Goal: Task Accomplishment & Management: Manage account settings

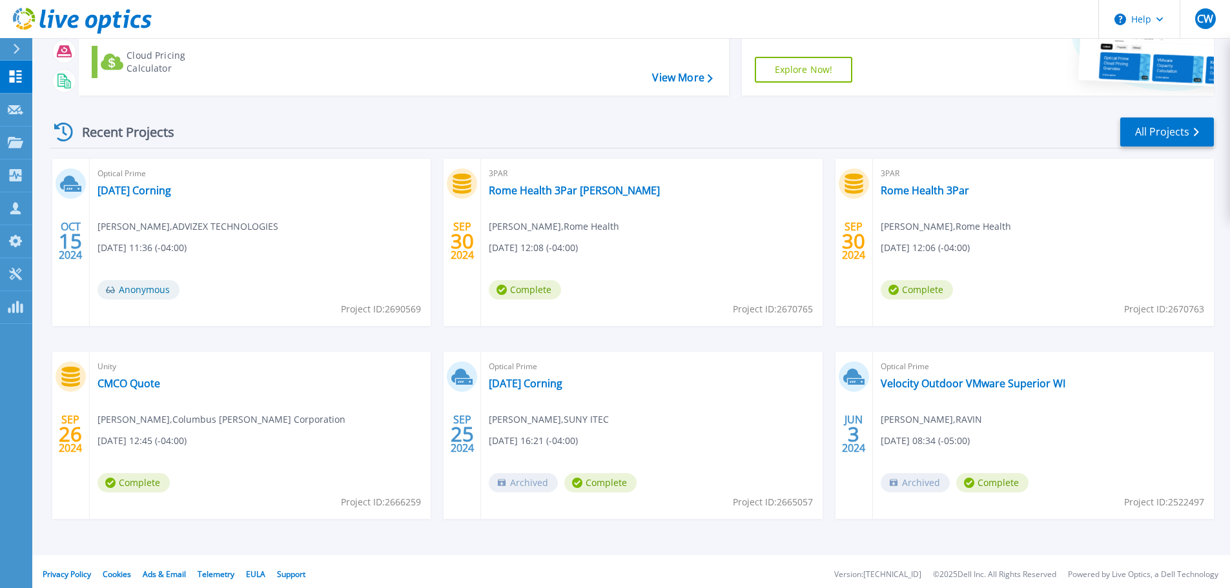
scroll to position [127, 0]
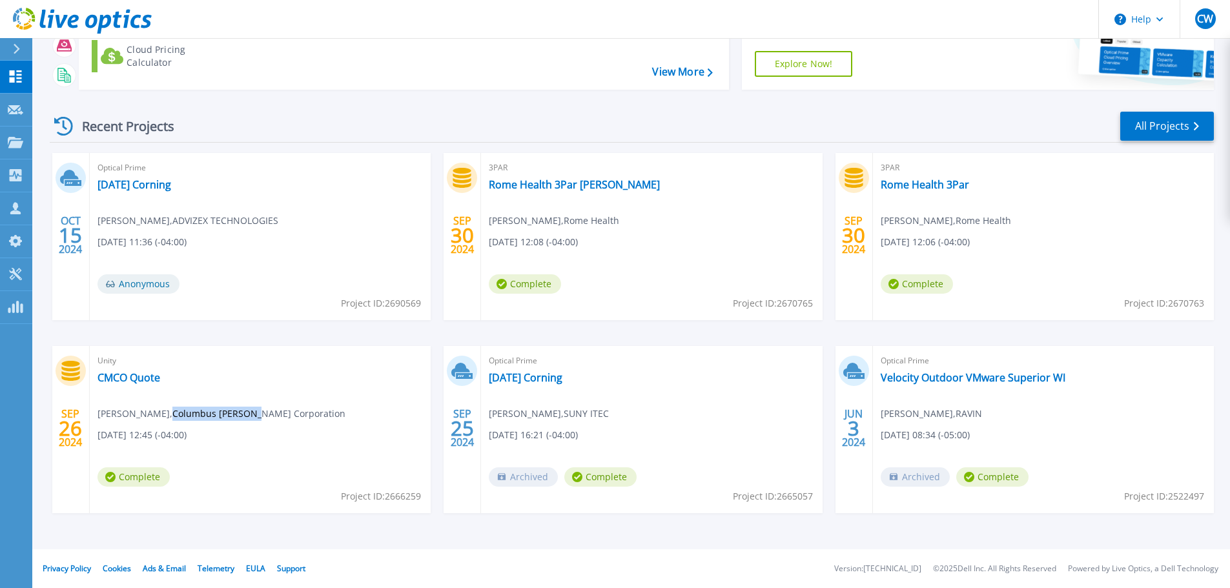
drag, startPoint x: 175, startPoint y: 413, endPoint x: 260, endPoint y: 416, distance: 85.3
click at [260, 228] on span "Glen Levandusky , Columbus McKinnon Corporation" at bounding box center [187, 221] width 181 height 14
copy span "Columbus McKinnon"
click at [10, 180] on icon at bounding box center [16, 175] width 12 height 12
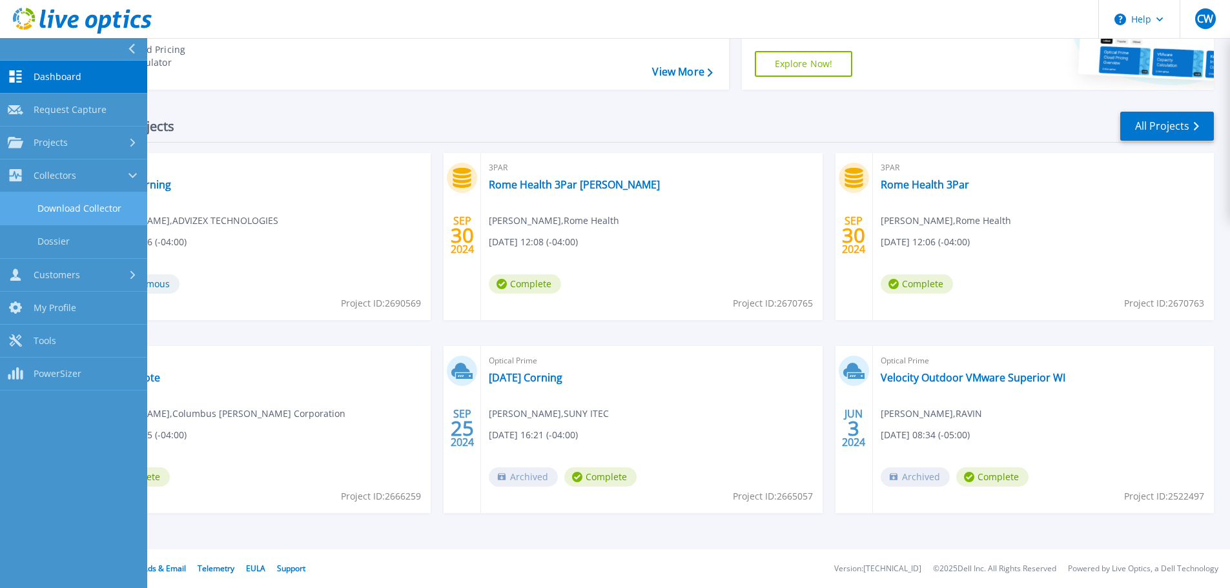
click at [53, 201] on link "Download Collector" at bounding box center [73, 208] width 147 height 33
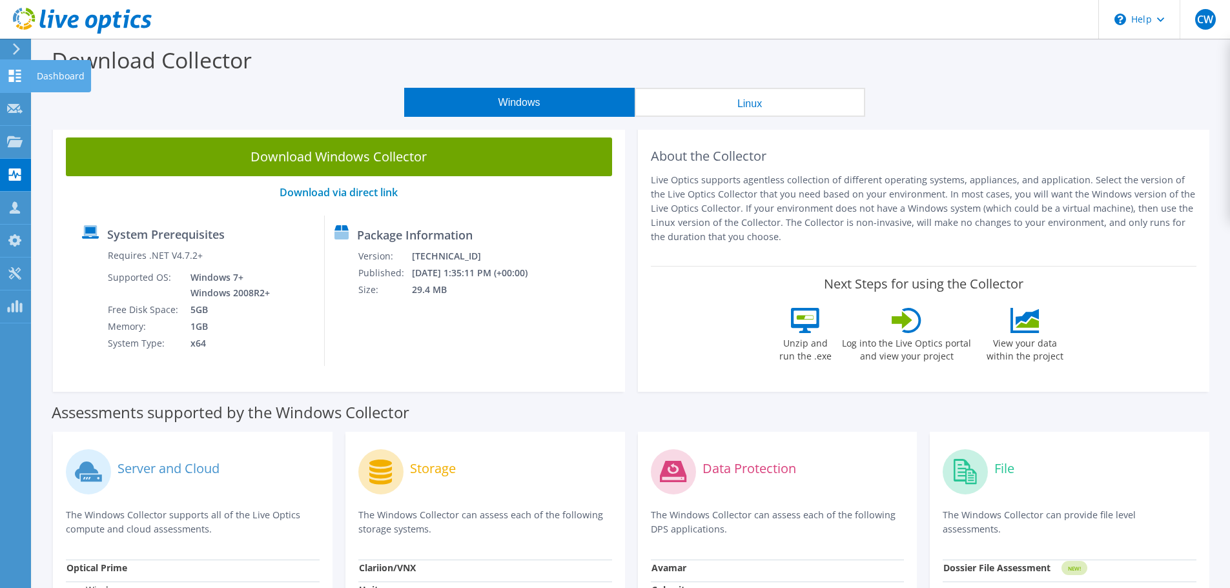
click at [10, 78] on use at bounding box center [15, 76] width 12 height 12
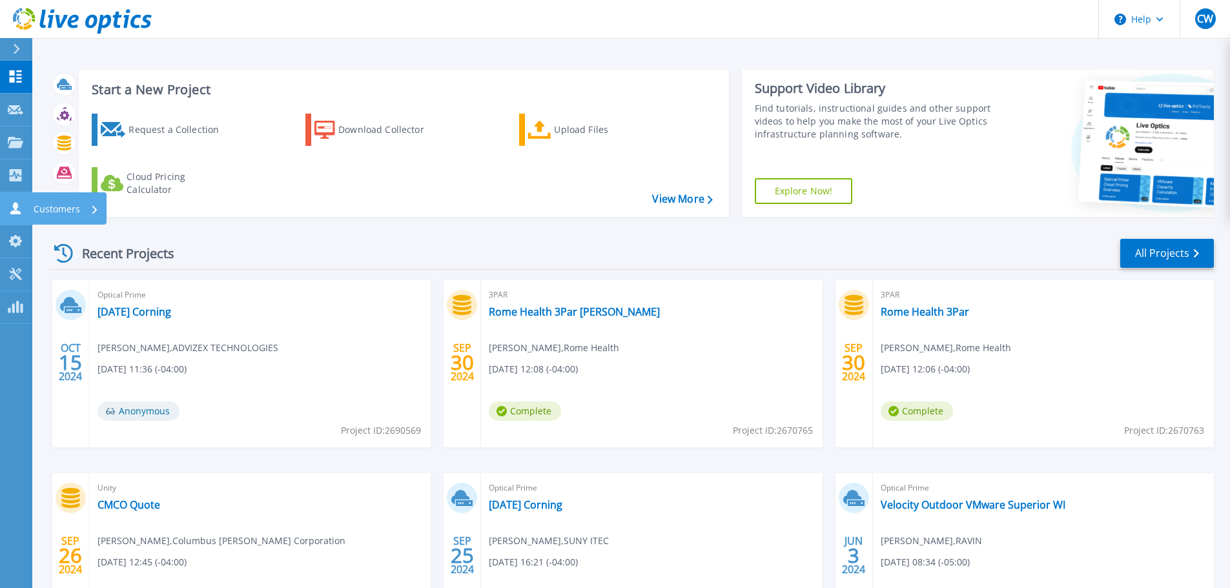
click at [46, 209] on p "Customers" at bounding box center [57, 209] width 46 height 34
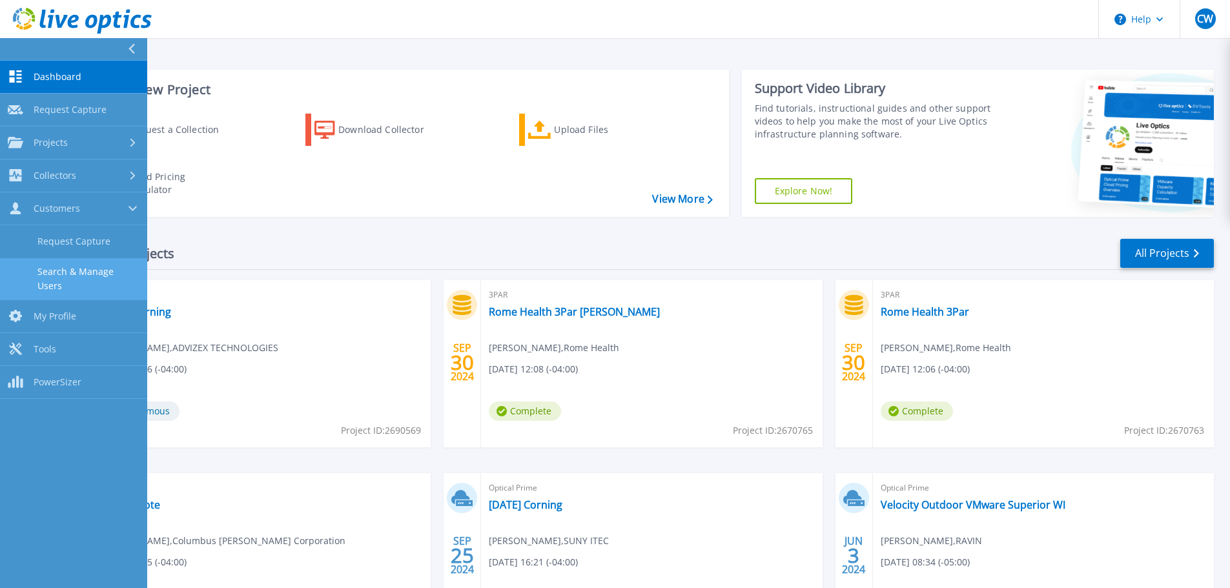
click at [77, 279] on link "Search & Manage Users" at bounding box center [73, 278] width 147 height 41
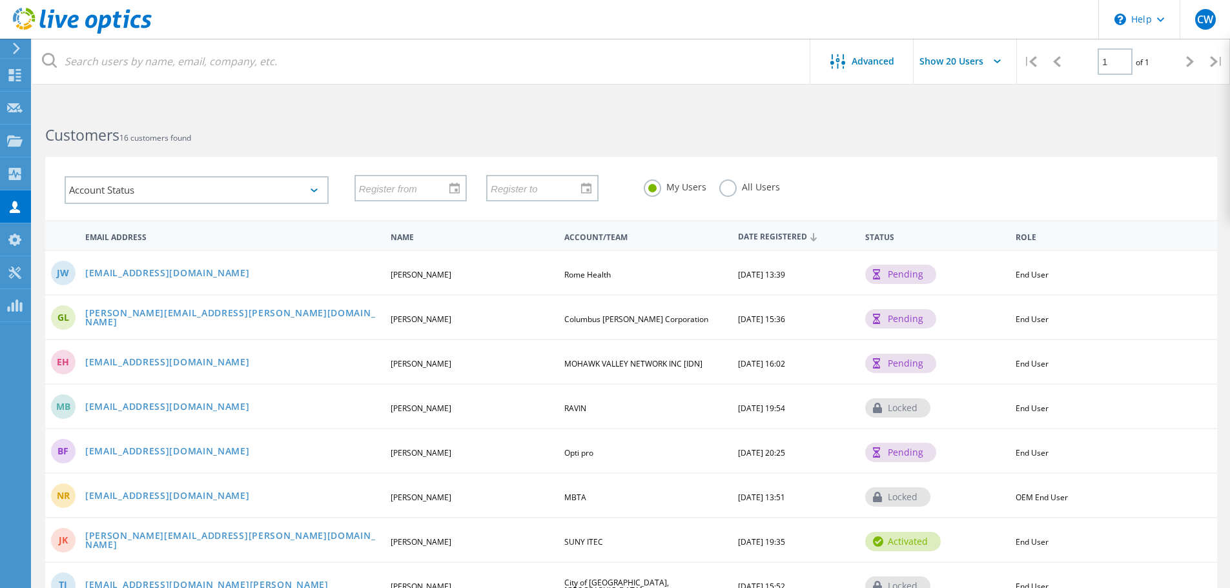
click at [725, 187] on label "All Users" at bounding box center [749, 186] width 61 height 12
click at [0, 0] on input "All Users" at bounding box center [0, 0] width 0 height 0
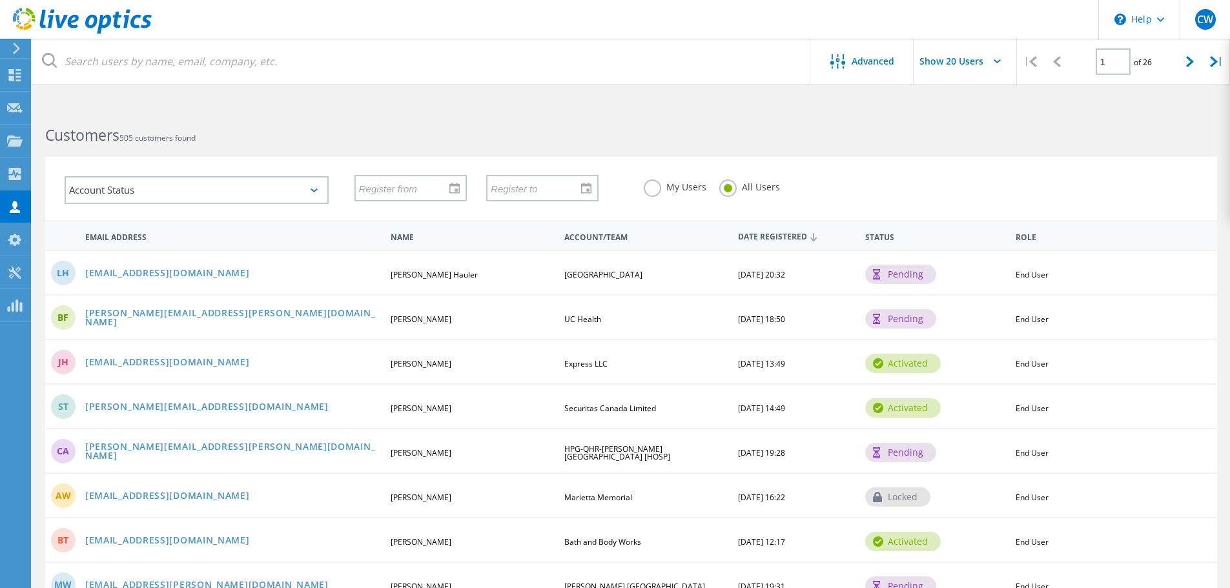
click at [650, 190] on label "My Users" at bounding box center [675, 186] width 63 height 12
click at [0, 0] on input "My Users" at bounding box center [0, 0] width 0 height 0
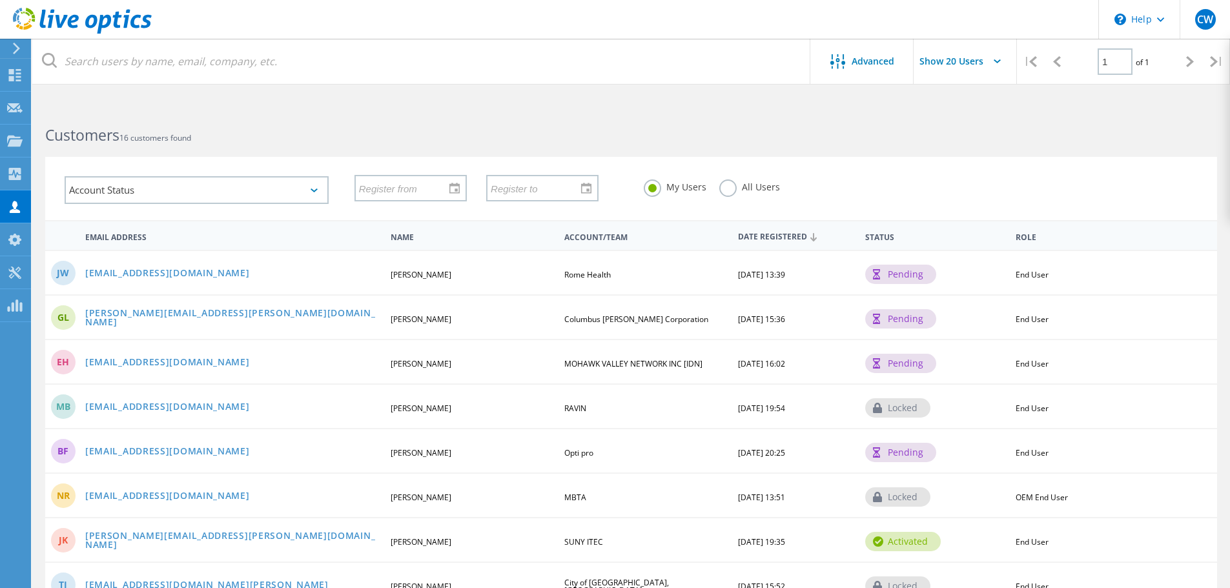
click at [726, 190] on label "All Users" at bounding box center [749, 186] width 61 height 12
click at [0, 0] on input "All Users" at bounding box center [0, 0] width 0 height 0
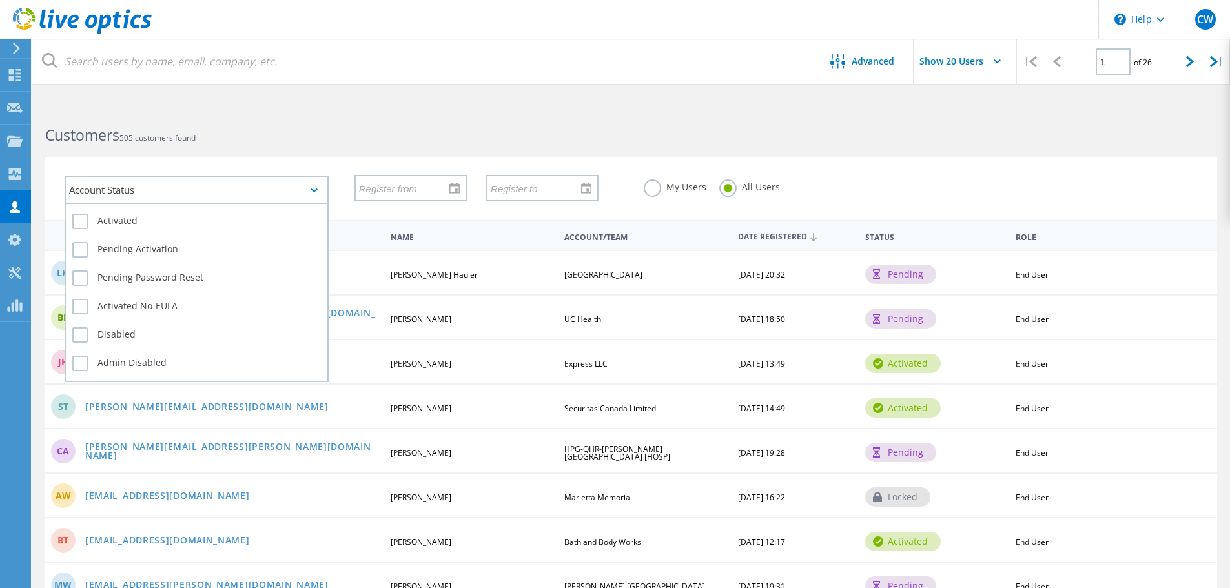
click at [313, 191] on icon at bounding box center [314, 191] width 7 height 4
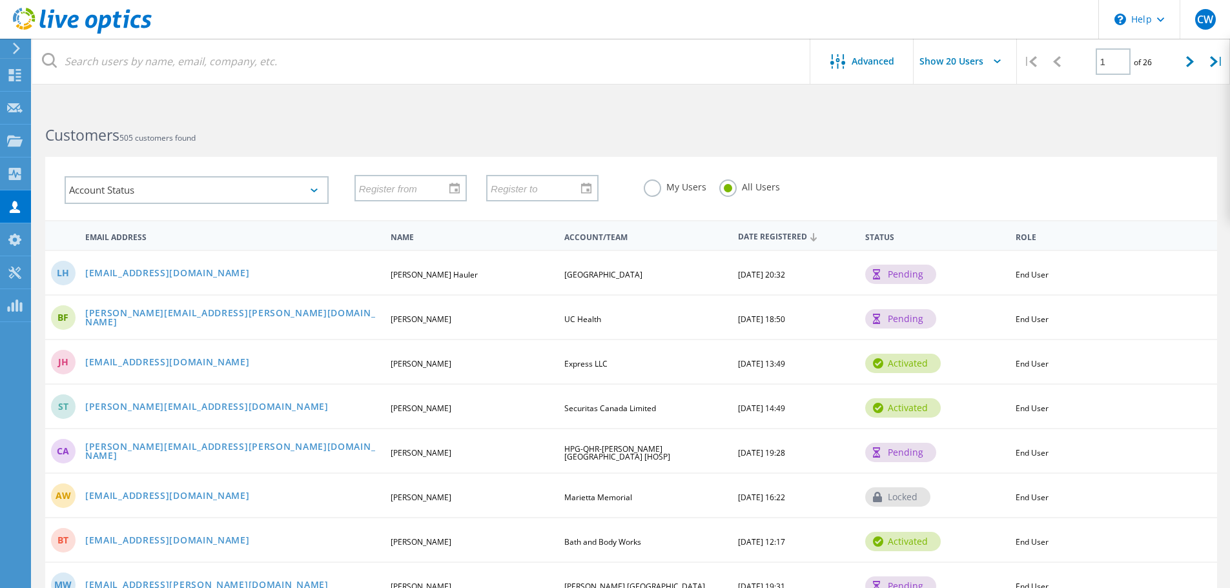
click at [654, 187] on label "My Users" at bounding box center [675, 186] width 63 height 12
click at [0, 0] on input "My Users" at bounding box center [0, 0] width 0 height 0
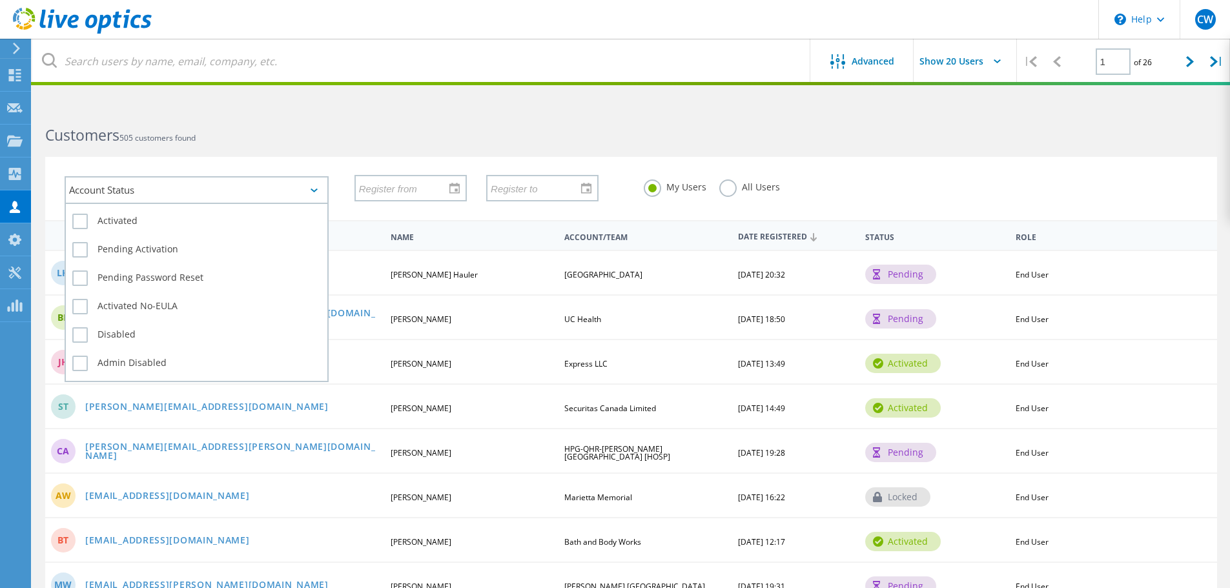
click at [211, 187] on div "Account Status" at bounding box center [197, 190] width 264 height 28
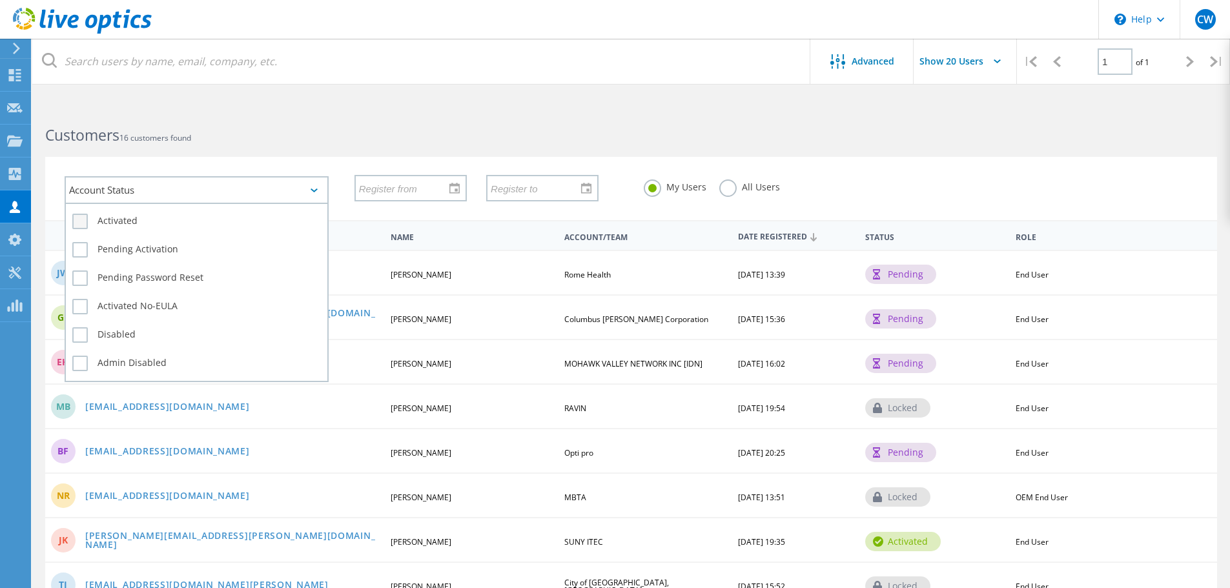
click at [182, 215] on label "Activated" at bounding box center [196, 221] width 249 height 15
click at [0, 0] on input "Activated" at bounding box center [0, 0] width 0 height 0
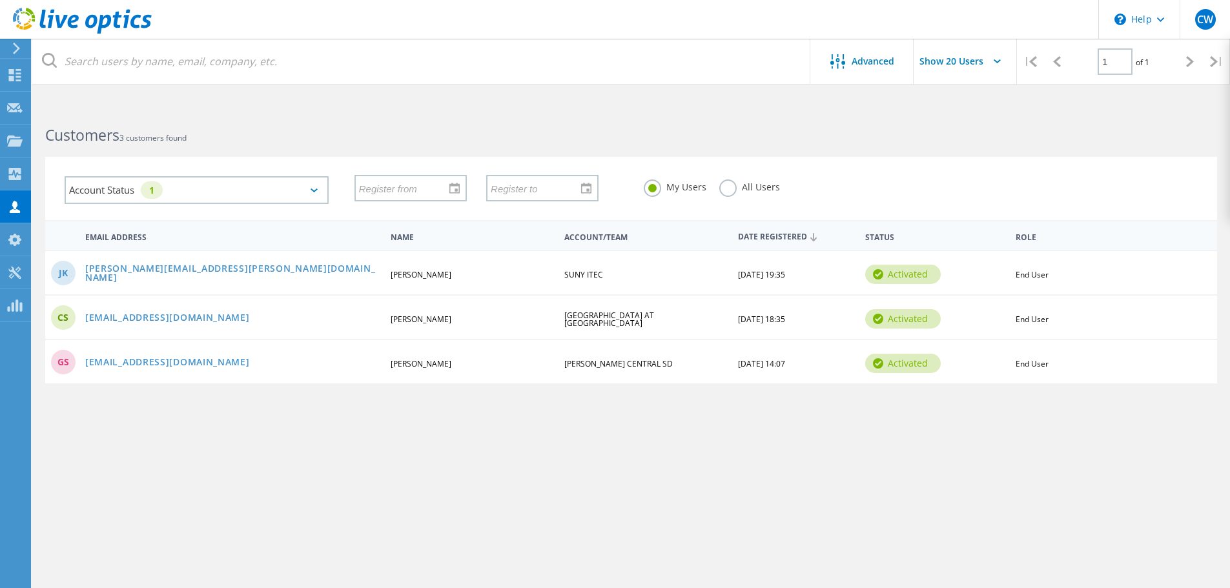
click at [556, 440] on div "Advanced Show 20 Users | 1 of 1 | Email Address First Name Last Name Account/Te…" at bounding box center [631, 352] width 1198 height 491
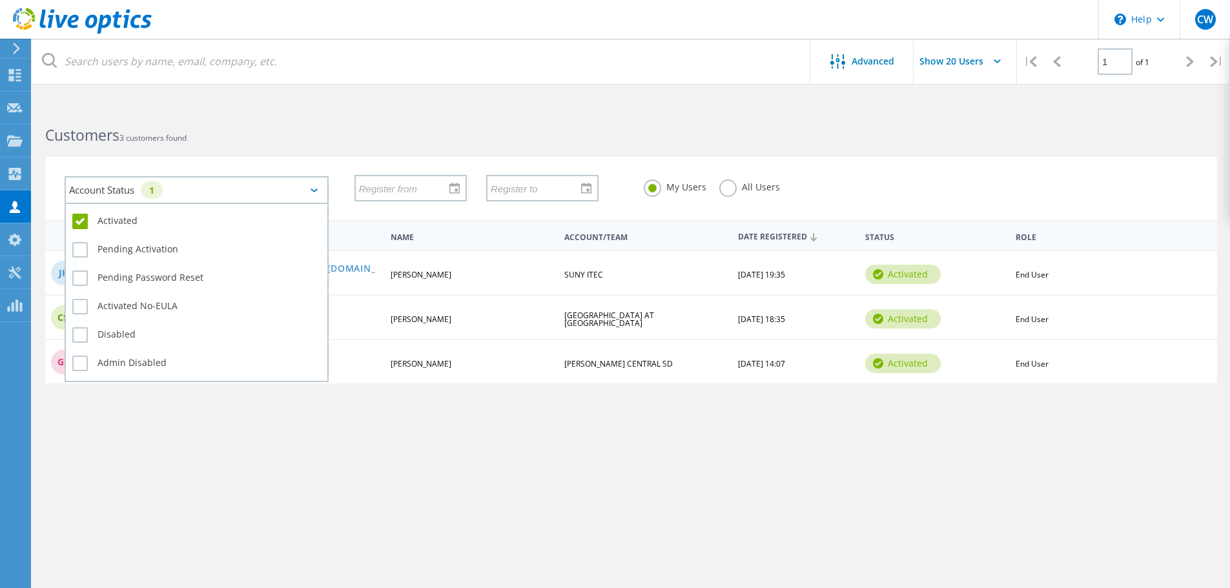
click at [314, 191] on icon at bounding box center [314, 191] width 7 height 4
click at [79, 220] on label "Activated" at bounding box center [196, 221] width 249 height 15
click at [0, 0] on input "Activated" at bounding box center [0, 0] width 0 height 0
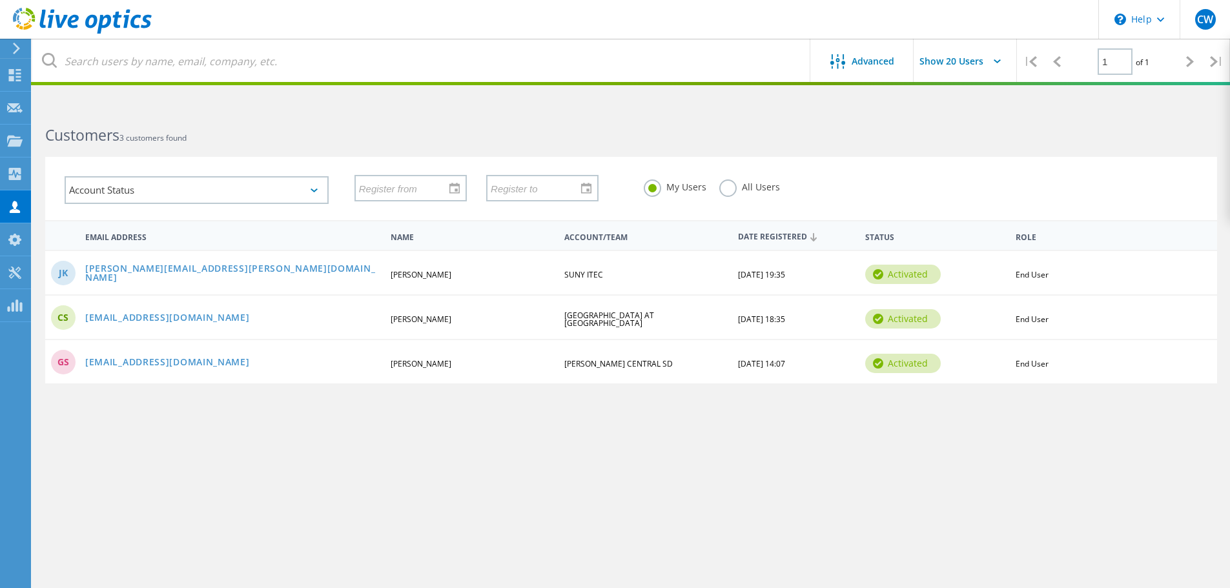
click at [194, 458] on div "Advanced Show 20 Users | 1 of 1 | Email Address First Name Last Name Account/Te…" at bounding box center [631, 352] width 1198 height 491
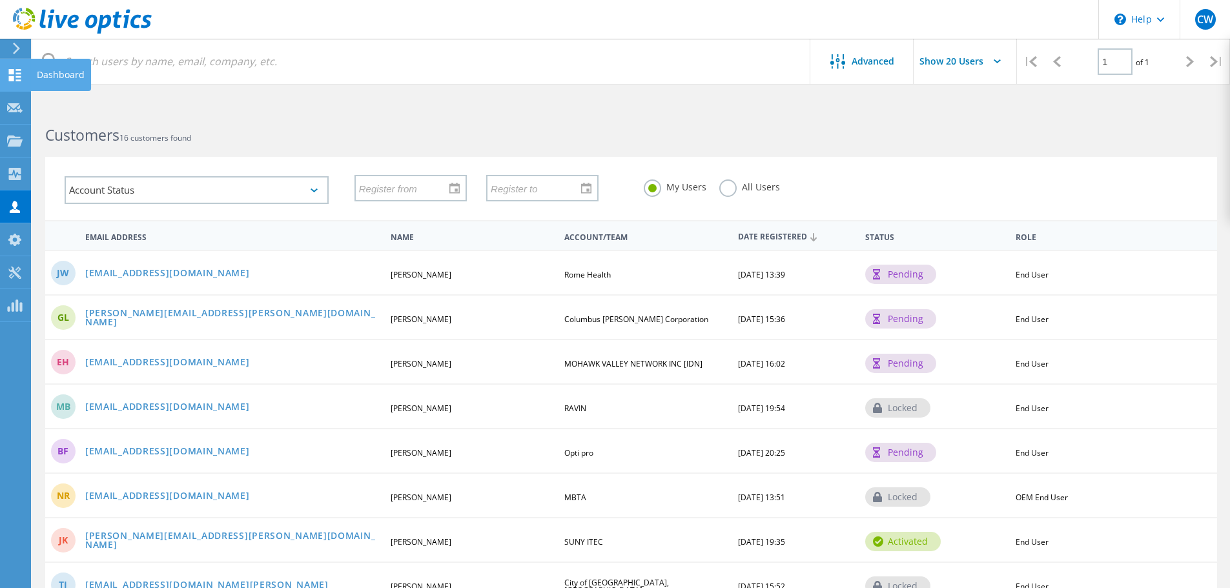
click at [15, 76] on icon at bounding box center [14, 75] width 15 height 12
